Goal: Task Accomplishment & Management: Manage account settings

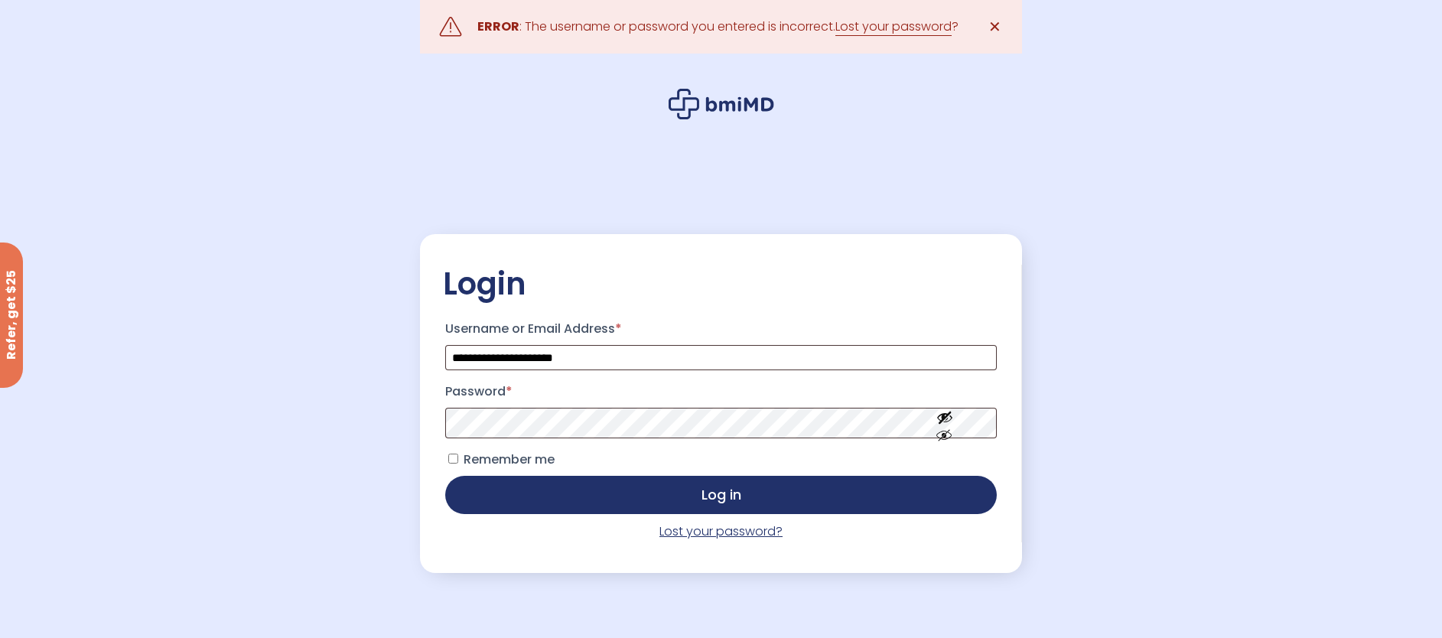
click at [701, 535] on link "Lost your password?" at bounding box center [720, 532] width 123 height 18
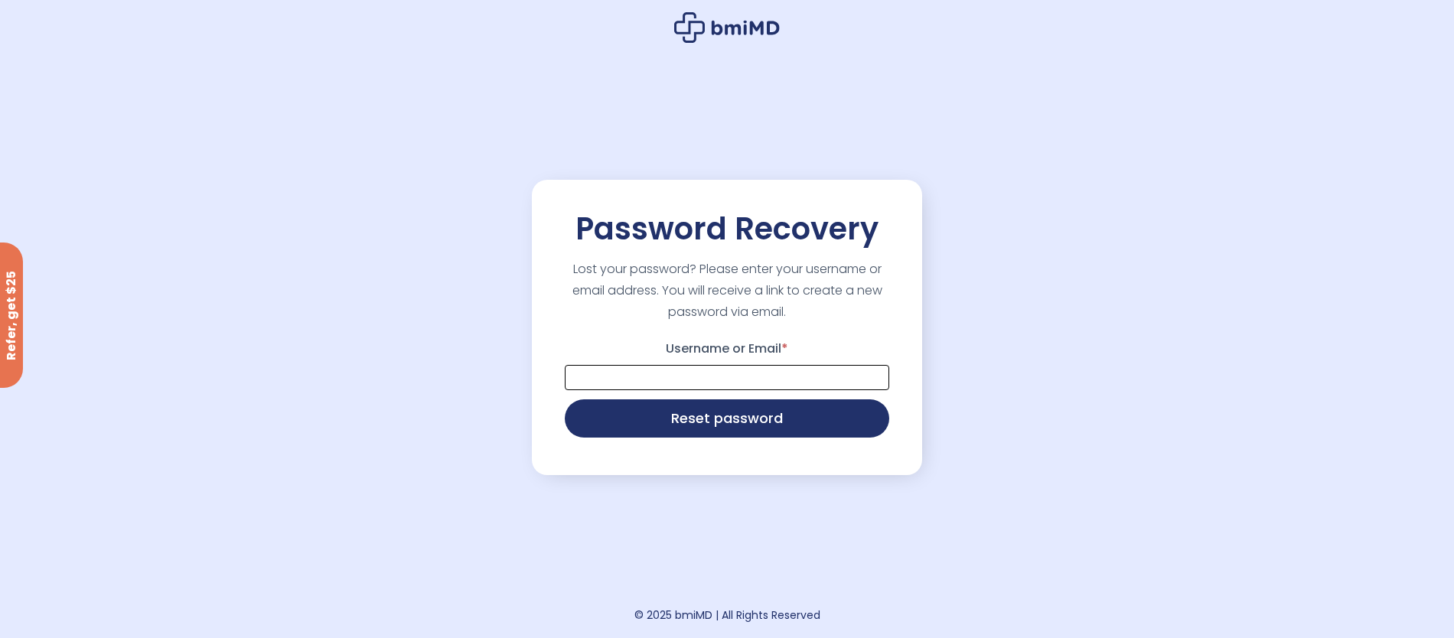
click at [716, 378] on input "Username or Email *" at bounding box center [727, 377] width 324 height 25
type input "**********"
click at [713, 421] on button "Reset password" at bounding box center [727, 417] width 324 height 38
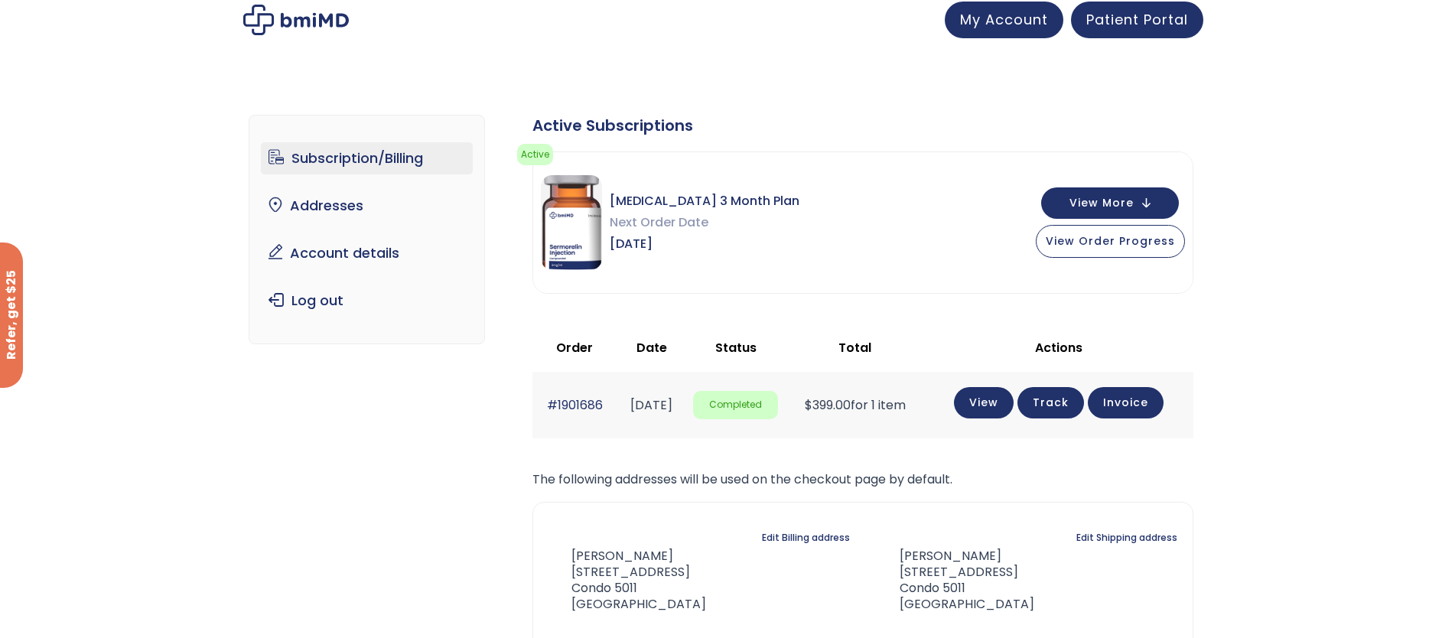
scroll to position [9, 0]
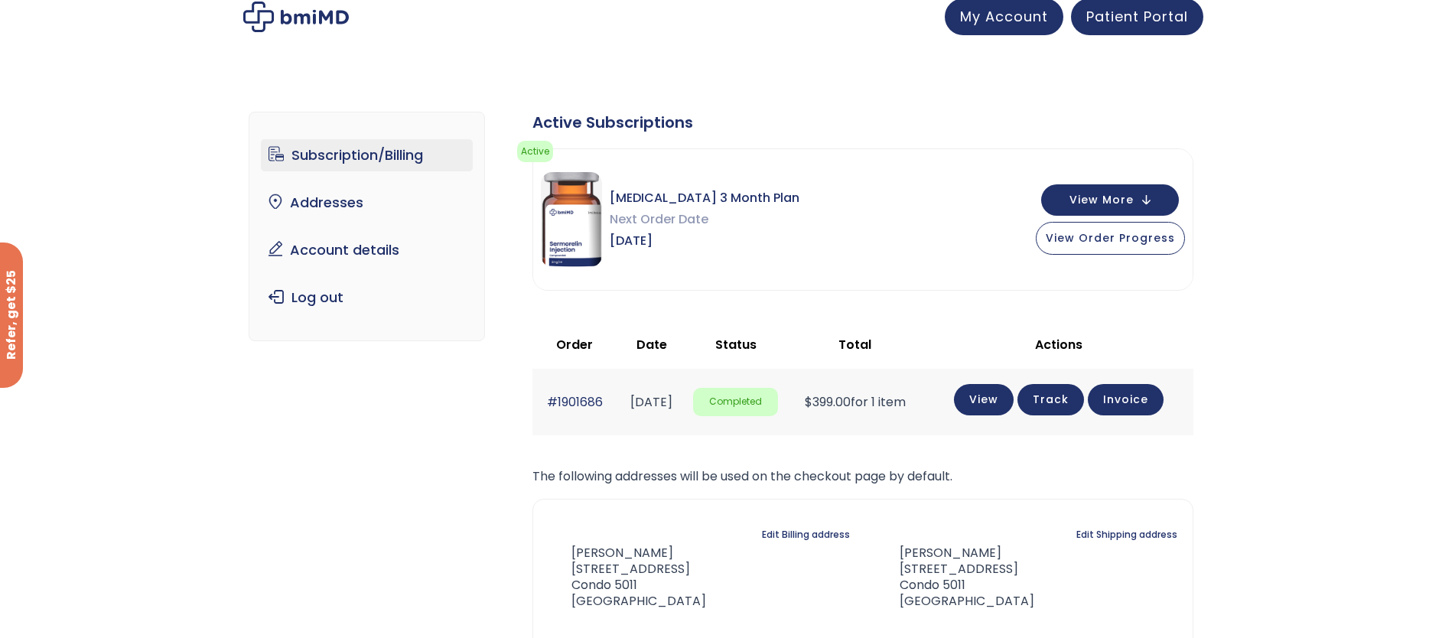
click at [813, 237] on div "Sermorelin 3 Month Plan Next Order Date Nov 02, 2025 View More View Order Progr…" at bounding box center [862, 219] width 659 height 141
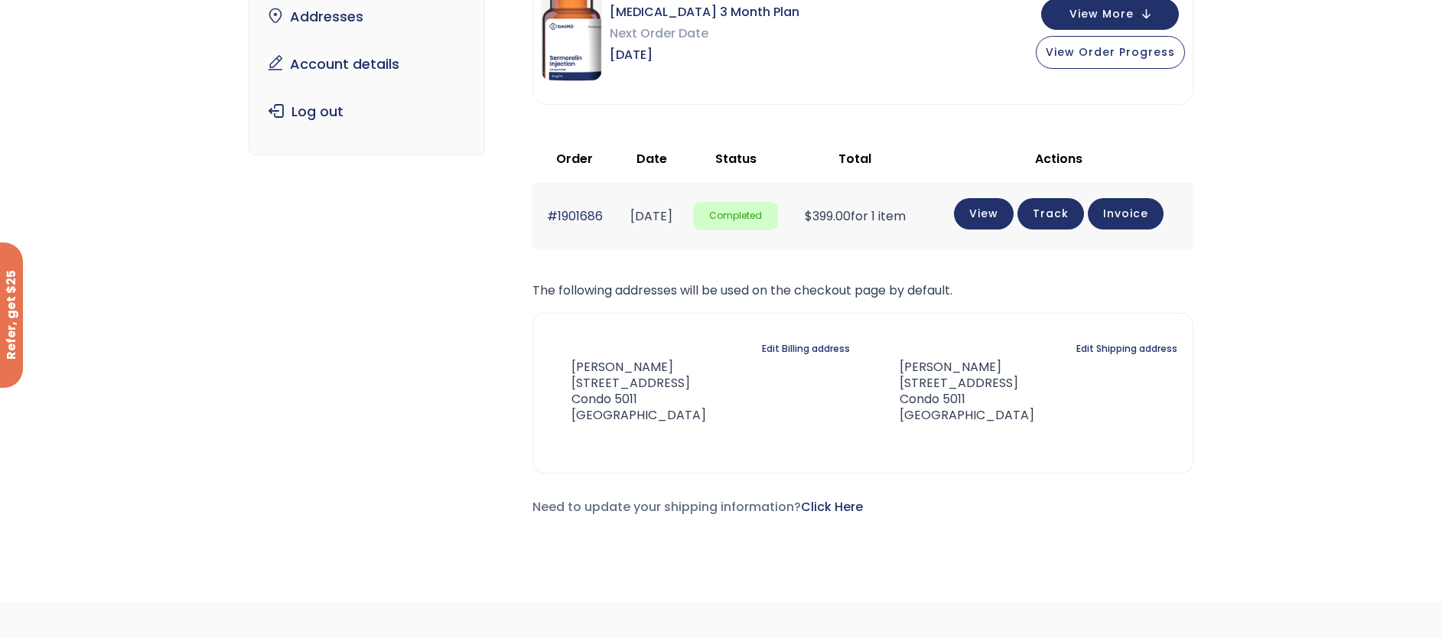
scroll to position [128, 0]
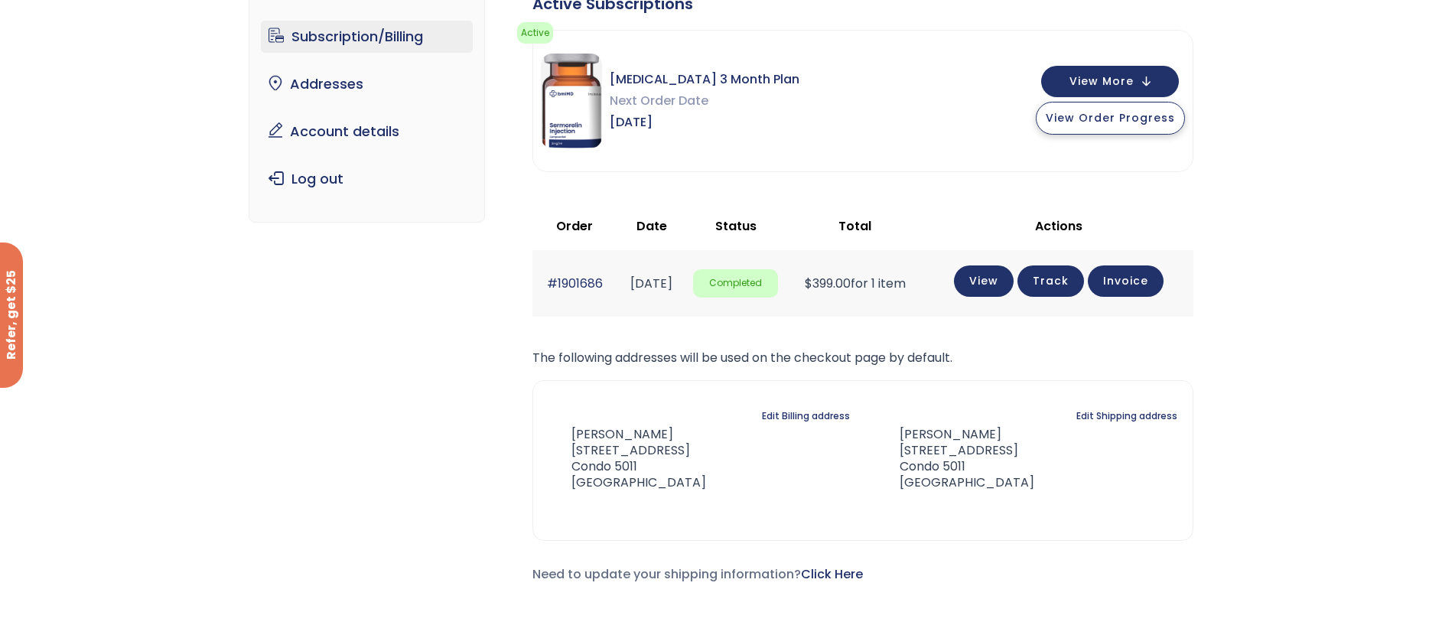
click at [1073, 125] on span "View Order Progress" at bounding box center [1110, 117] width 129 height 15
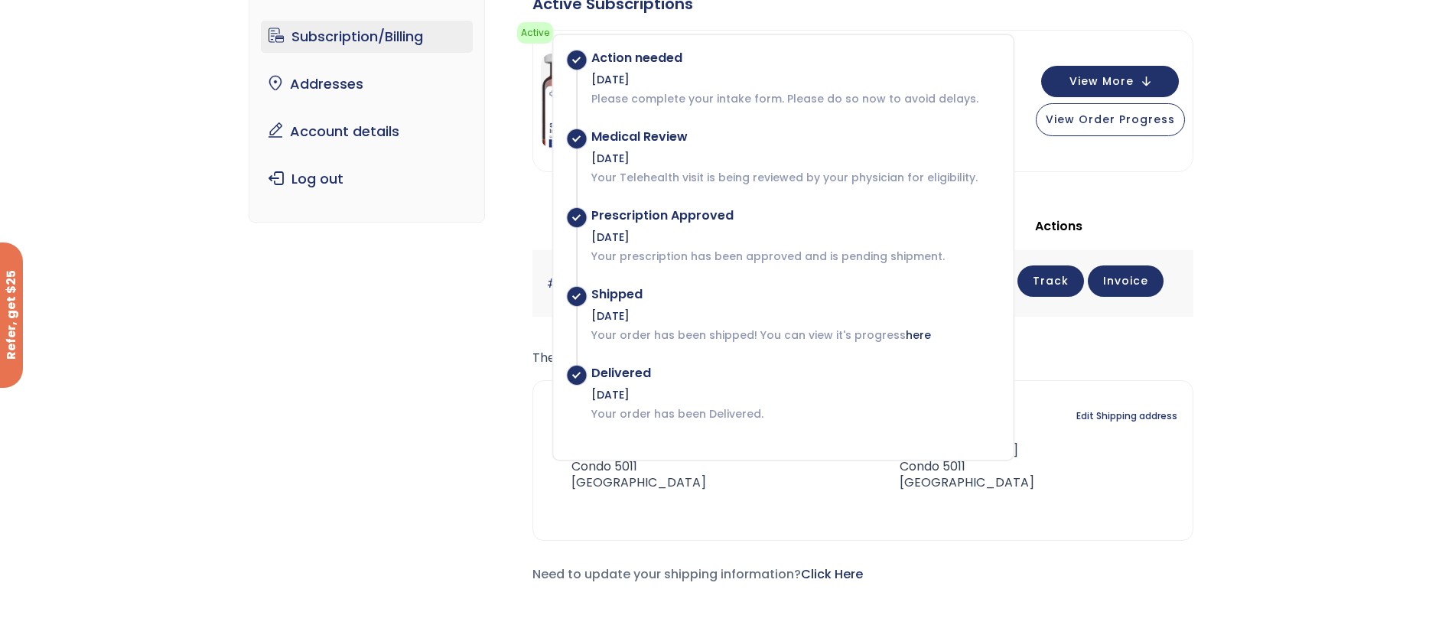
click at [440, 391] on div "Subscription/Billing bmiRewards Addresses Account details Submit a Review Log o…" at bounding box center [721, 295] width 945 height 665
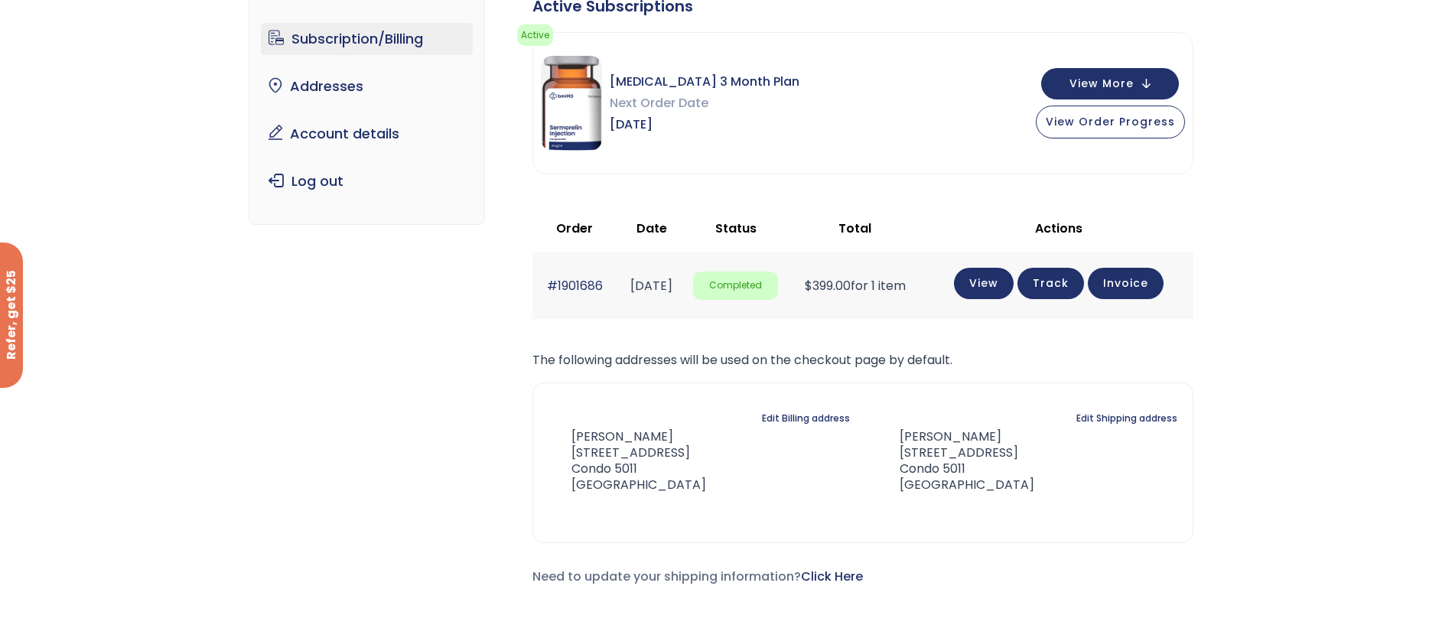
scroll to position [25, 0]
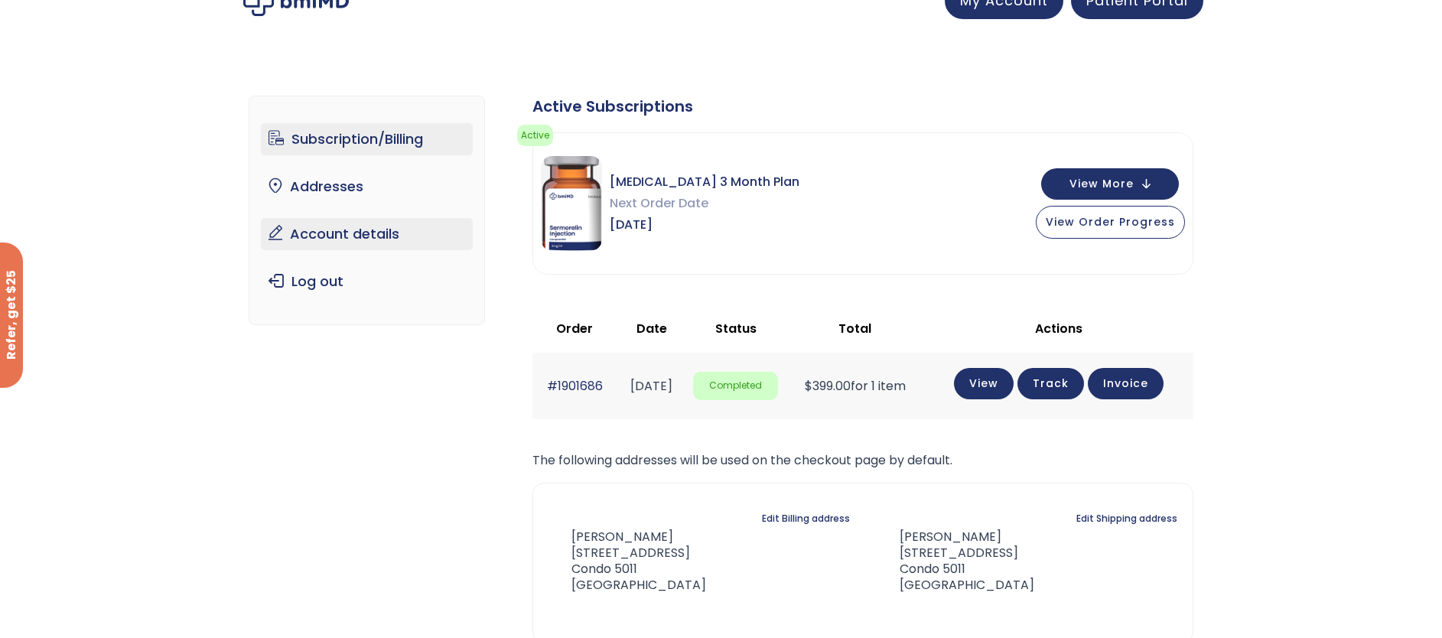
click at [369, 231] on link "Account details" at bounding box center [367, 234] width 212 height 32
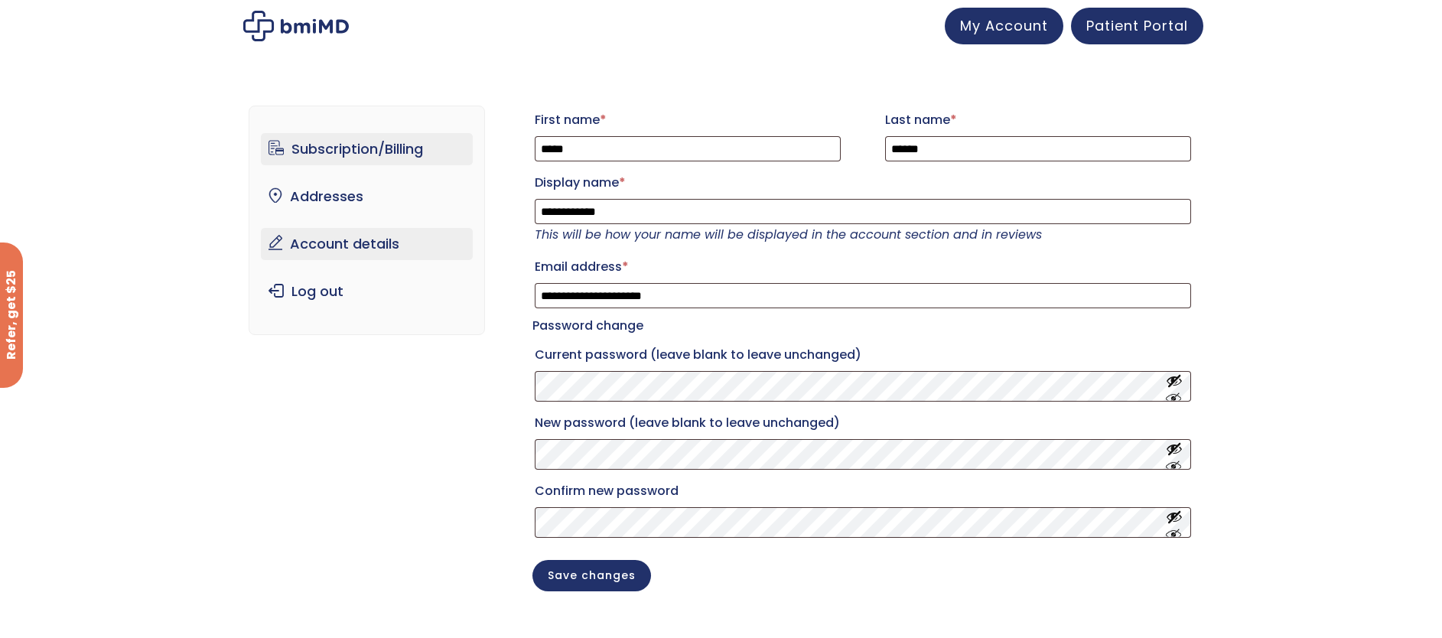
click at [365, 156] on link "Subscription/Billing" at bounding box center [367, 149] width 212 height 32
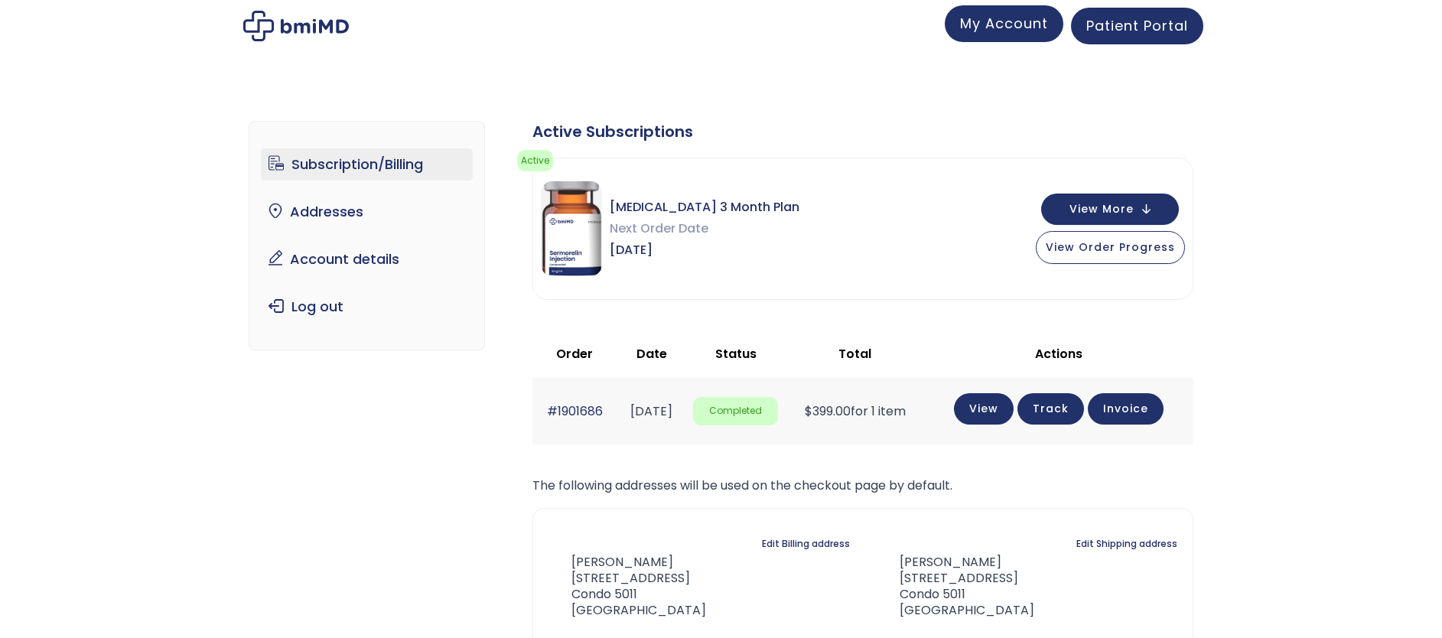
click at [1008, 35] on link "My Account" at bounding box center [1004, 23] width 119 height 37
click at [1009, 392] on td "View Track Invoice" at bounding box center [1058, 411] width 269 height 67
click at [1004, 403] on link "View" at bounding box center [984, 407] width 60 height 31
click at [568, 215] on img at bounding box center [571, 228] width 61 height 95
click at [1162, 28] on span "Patient Portal" at bounding box center [1137, 23] width 102 height 19
